Goal: Navigation & Orientation: Go to known website

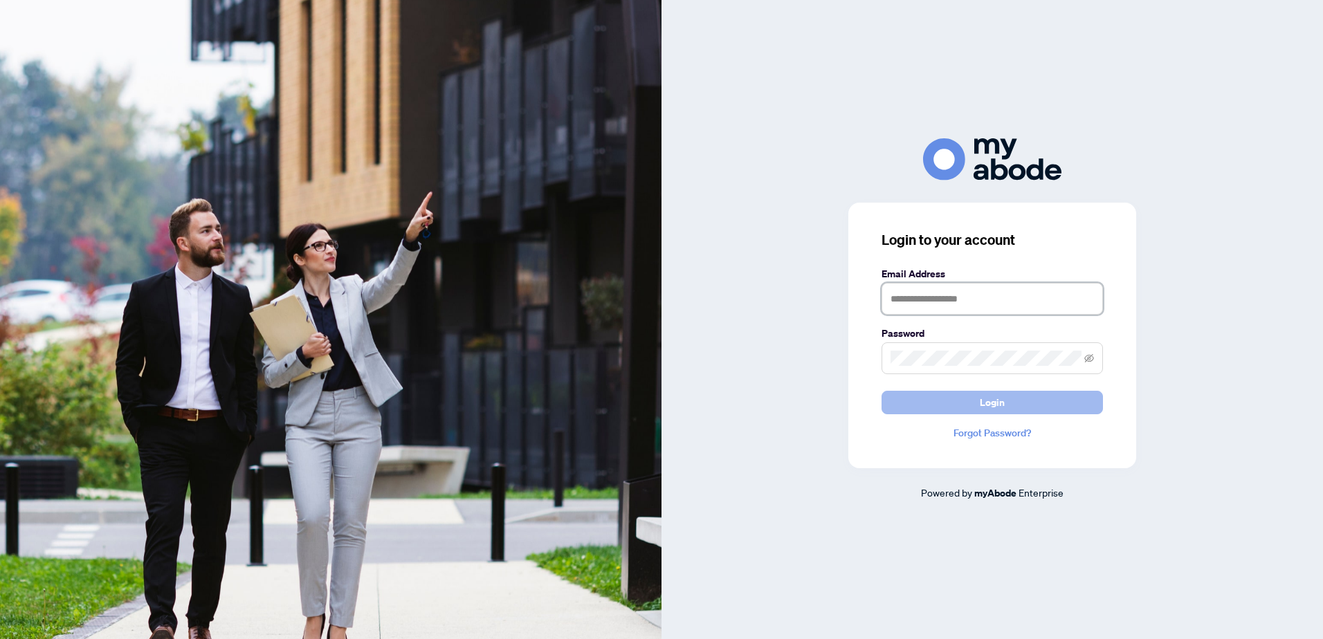
type input "**********"
click at [1003, 397] on span "Login" at bounding box center [991, 403] width 25 height 22
